Goal: Transaction & Acquisition: Purchase product/service

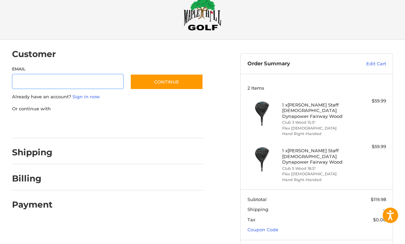
scroll to position [15, 0]
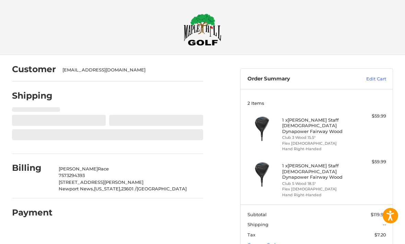
select select "**"
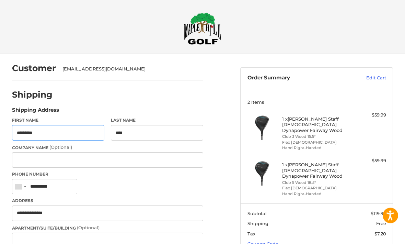
scroll to position [2, 0]
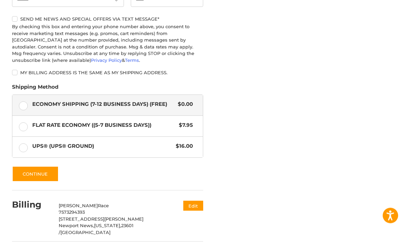
click at [32, 177] on button "Continue" at bounding box center [35, 174] width 47 height 16
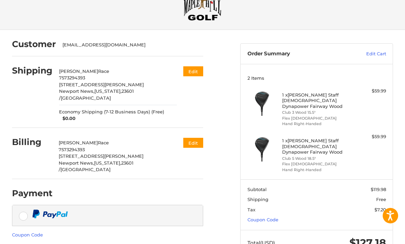
scroll to position [25, 0]
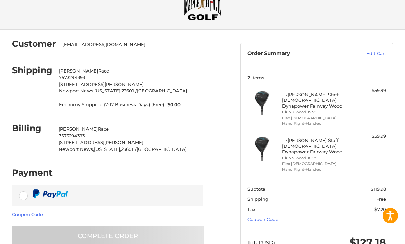
scroll to position [19, 0]
